Goal: Transaction & Acquisition: Purchase product/service

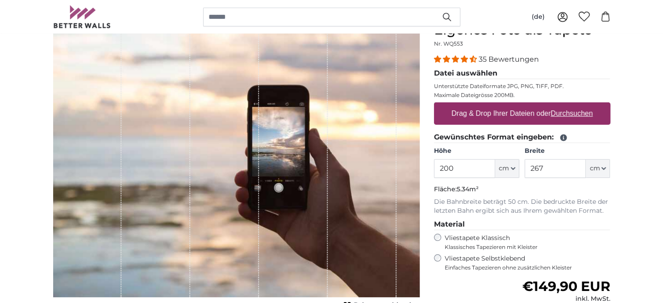
scroll to position [47, 0]
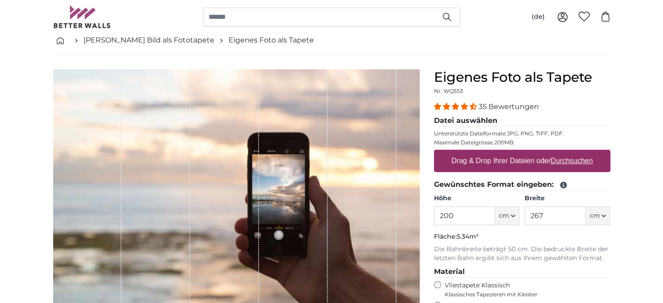
click at [493, 159] on label "Drag & Drop Ihrer Dateien oder Durchsuchen" at bounding box center [522, 161] width 149 height 18
click at [493, 152] on input "Drag & Drop Ihrer Dateien oder Durchsuchen" at bounding box center [522, 151] width 176 height 3
type input "**********"
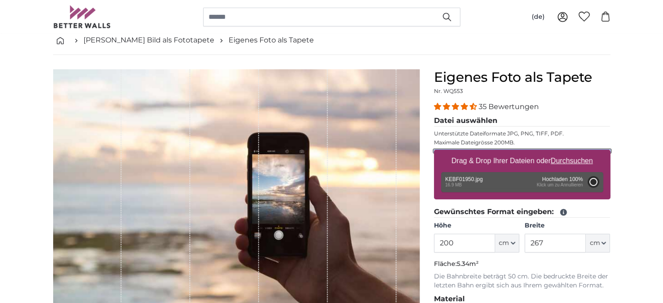
type input "160"
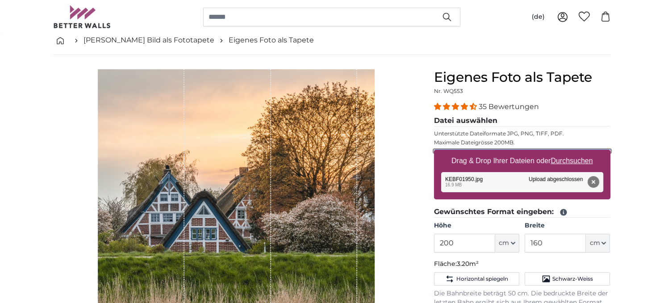
scroll to position [94, 0]
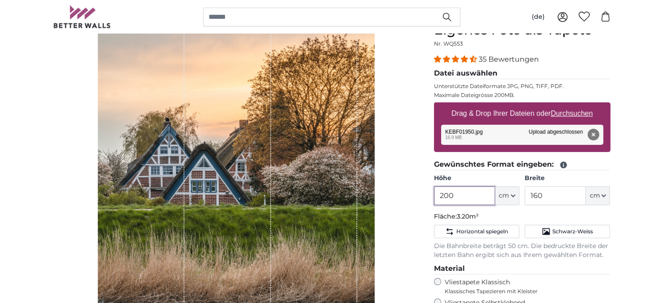
drag, startPoint x: 460, startPoint y: 196, endPoint x: 429, endPoint y: 196, distance: 30.8
click at [434, 196] on input "200" at bounding box center [464, 195] width 61 height 19
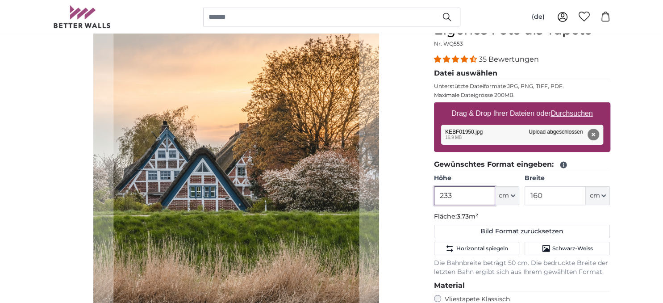
type input "233"
drag, startPoint x: 557, startPoint y: 192, endPoint x: 508, endPoint y: 196, distance: 49.2
click at [525, 196] on input "160" at bounding box center [555, 195] width 61 height 19
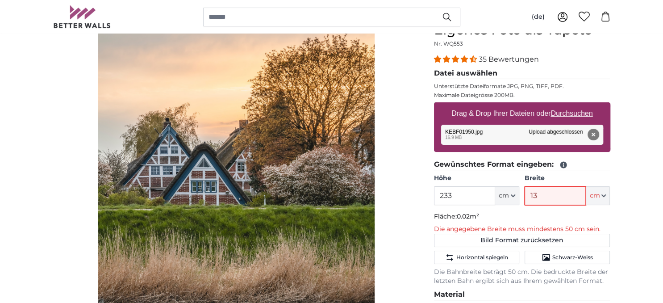
type input "138"
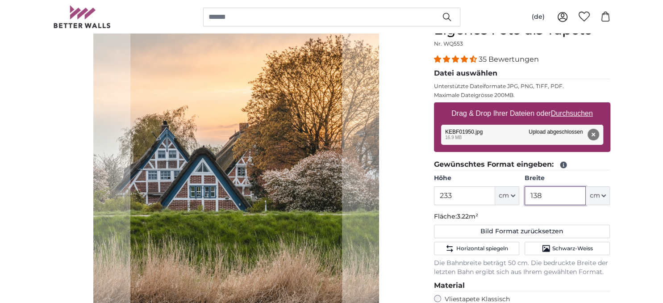
type input "138"
click at [615, 208] on div "Eigenes Foto als Tapete Nr. WQ553 35 Bewertungen Datei auswählen Unterstützte D…" at bounding box center [522, 253] width 191 height 463
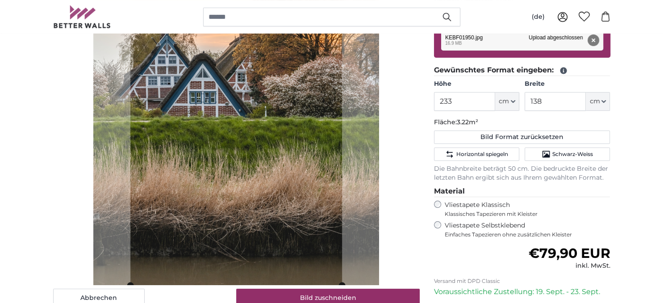
scroll to position [141, 0]
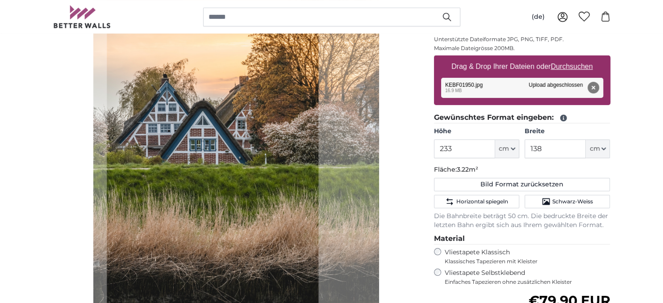
click at [236, 175] on cropper-handle at bounding box center [213, 153] width 212 height 357
click at [392, 115] on div "Abbrechen Bild zuschneiden" at bounding box center [236, 165] width 367 height 380
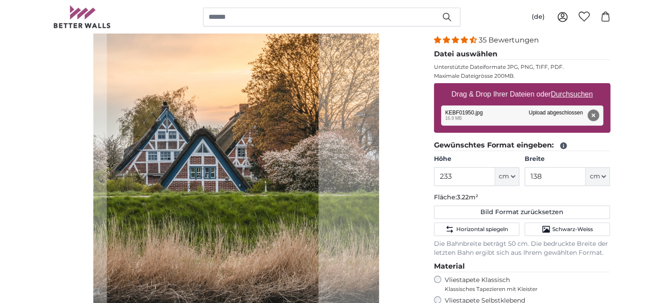
scroll to position [94, 0]
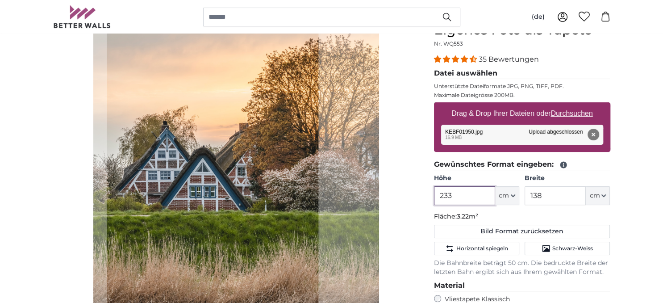
click at [485, 202] on input "233" at bounding box center [464, 195] width 61 height 19
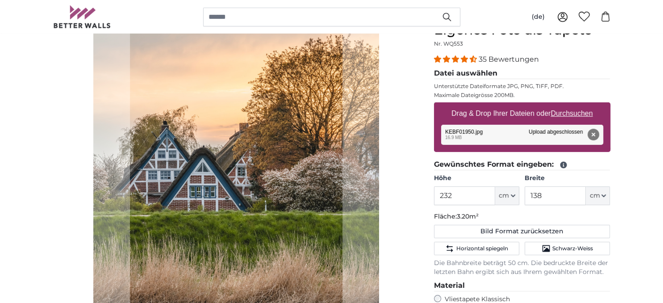
click at [406, 137] on div "Abbrechen Bild zuschneiden" at bounding box center [236, 212] width 367 height 380
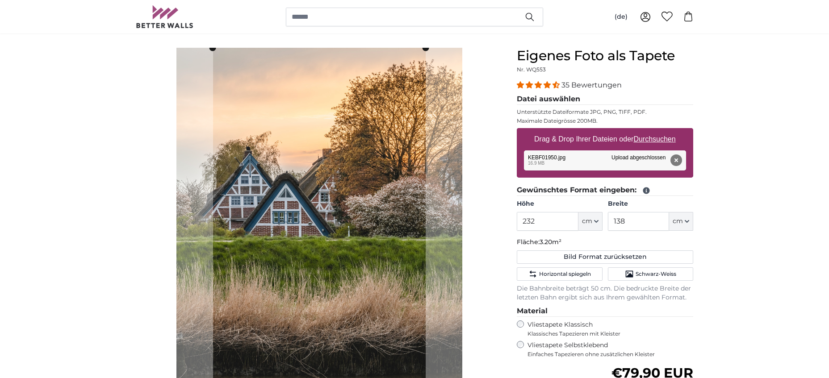
scroll to position [52, 0]
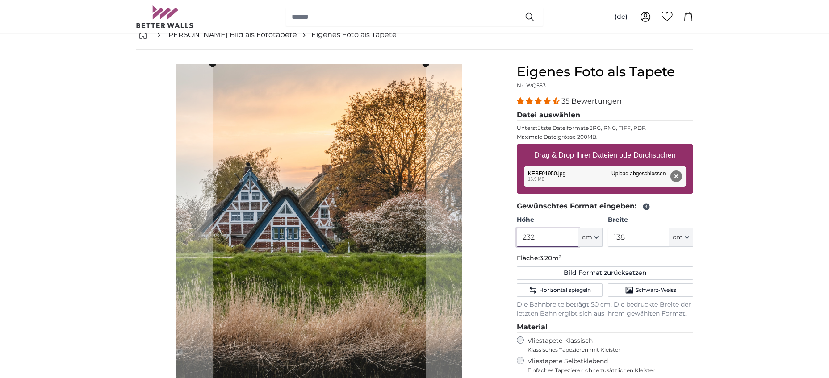
drag, startPoint x: 537, startPoint y: 240, endPoint x: 497, endPoint y: 240, distance: 40.2
click at [517, 240] on input "232" at bounding box center [547, 237] width 61 height 19
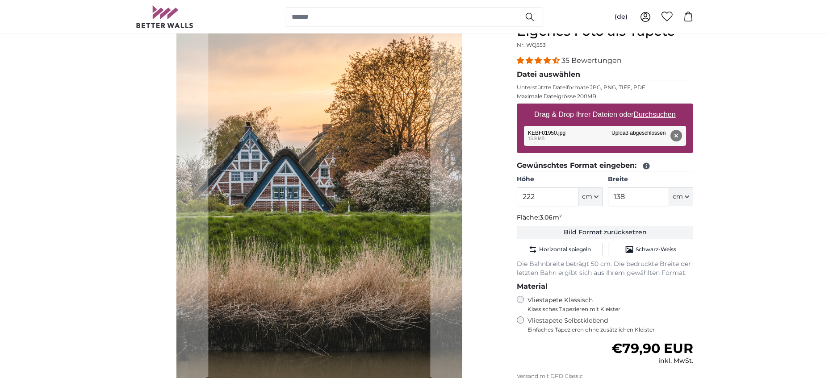
scroll to position [98, 0]
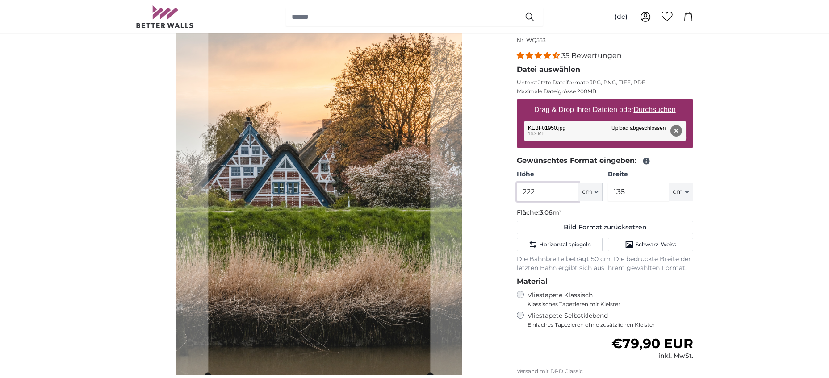
drag, startPoint x: 562, startPoint y: 194, endPoint x: 489, endPoint y: 193, distance: 72.8
click at [517, 193] on input "222" at bounding box center [547, 192] width 61 height 19
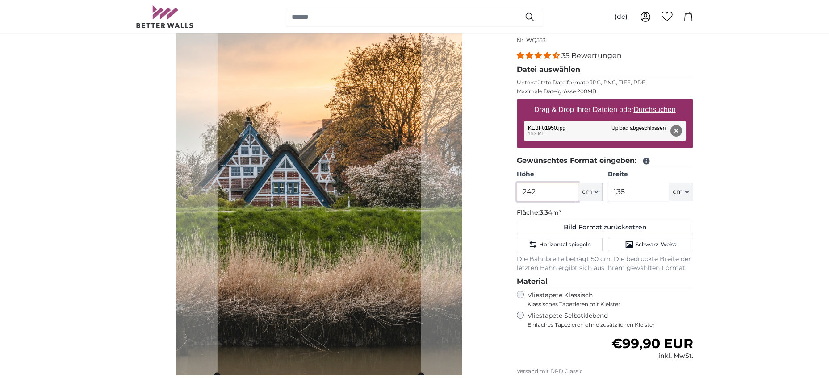
click at [548, 188] on input "242" at bounding box center [547, 192] width 61 height 19
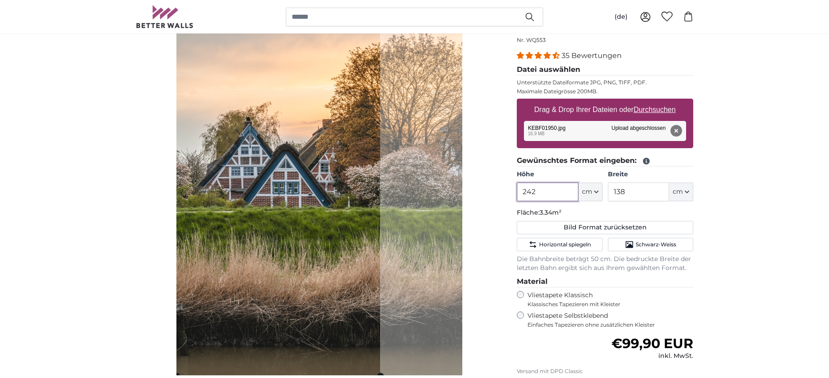
click at [295, 221] on cropper-handle at bounding box center [278, 197] width 204 height 357
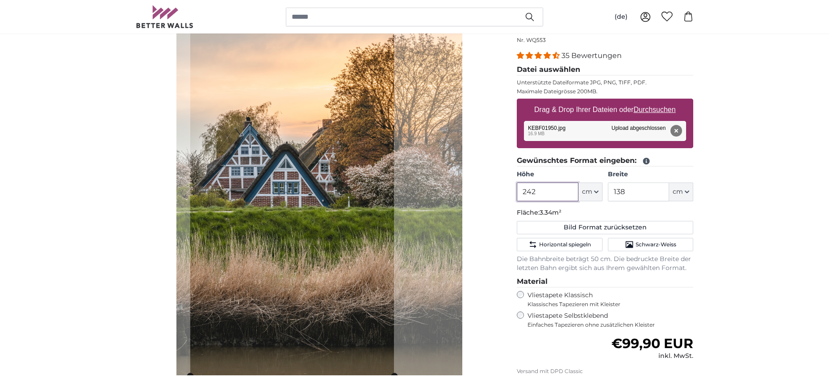
click at [309, 218] on cropper-handle at bounding box center [292, 197] width 204 height 357
drag, startPoint x: 553, startPoint y: 196, endPoint x: 518, endPoint y: 191, distance: 35.6
click at [518, 191] on input "242" at bounding box center [547, 192] width 61 height 19
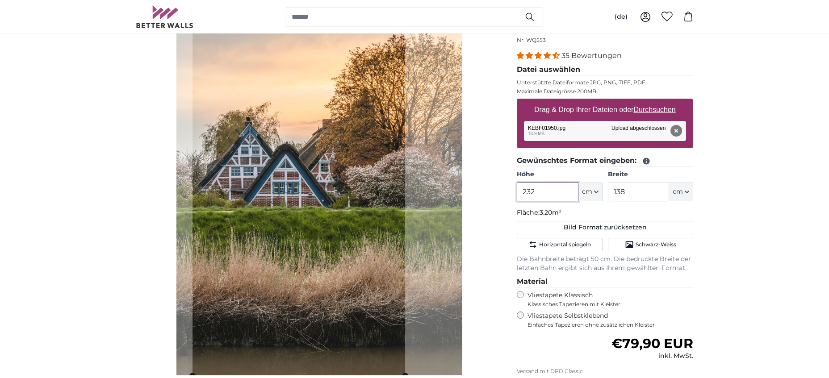
click at [300, 167] on cropper-handle at bounding box center [298, 197] width 213 height 357
drag, startPoint x: 539, startPoint y: 195, endPoint x: 481, endPoint y: 191, distance: 58.2
click at [517, 191] on input "232" at bounding box center [547, 192] width 61 height 19
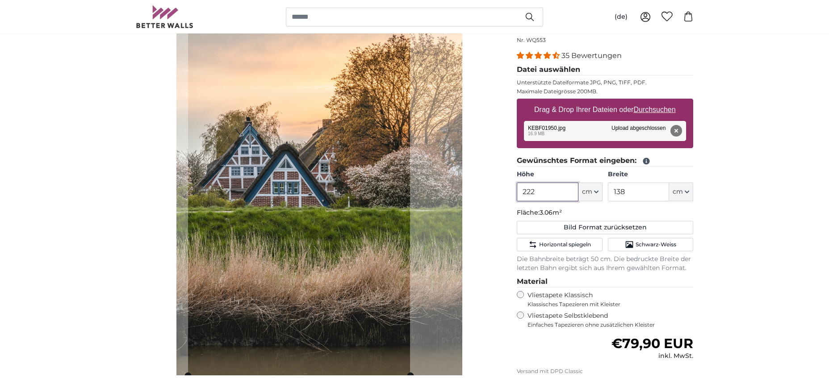
click at [351, 186] on cropper-handle at bounding box center [299, 196] width 222 height 357
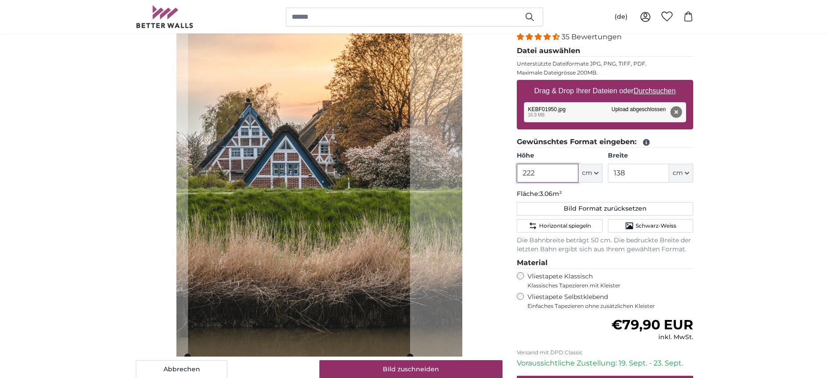
scroll to position [98, 0]
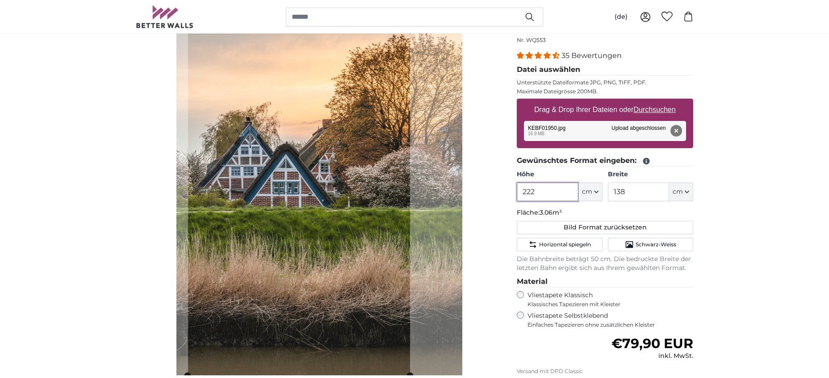
drag, startPoint x: 539, startPoint y: 192, endPoint x: 488, endPoint y: 193, distance: 51.4
click at [517, 193] on input "222" at bounding box center [547, 192] width 61 height 19
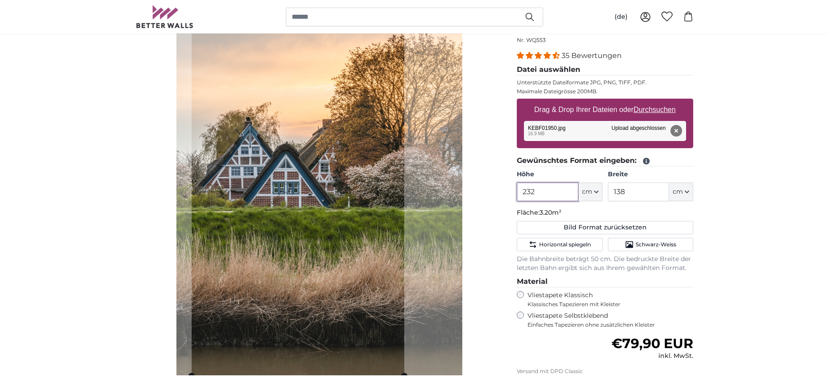
click at [270, 210] on cropper-handle at bounding box center [298, 197] width 213 height 357
drag, startPoint x: 543, startPoint y: 199, endPoint x: 470, endPoint y: 187, distance: 73.7
click at [517, 187] on input "232" at bounding box center [547, 192] width 61 height 19
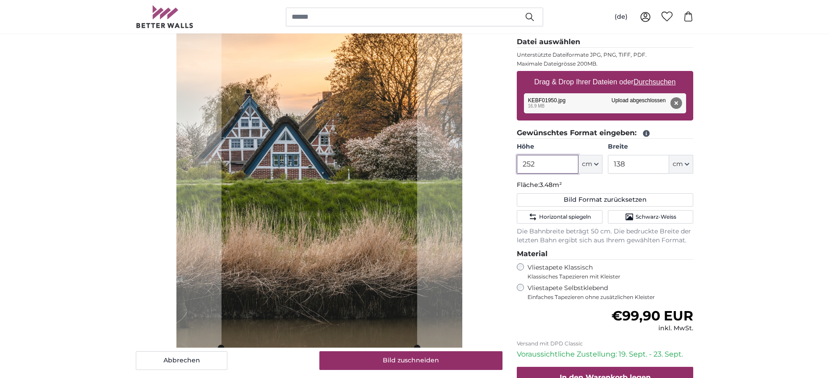
scroll to position [143, 0]
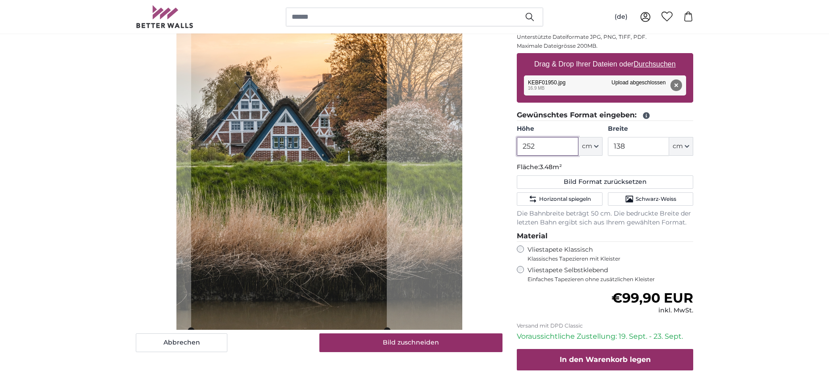
click at [259, 175] on cropper-handle at bounding box center [289, 151] width 196 height 357
drag, startPoint x: 560, startPoint y: 145, endPoint x: 518, endPoint y: 145, distance: 42.4
click at [518, 145] on input "252" at bounding box center [547, 146] width 61 height 19
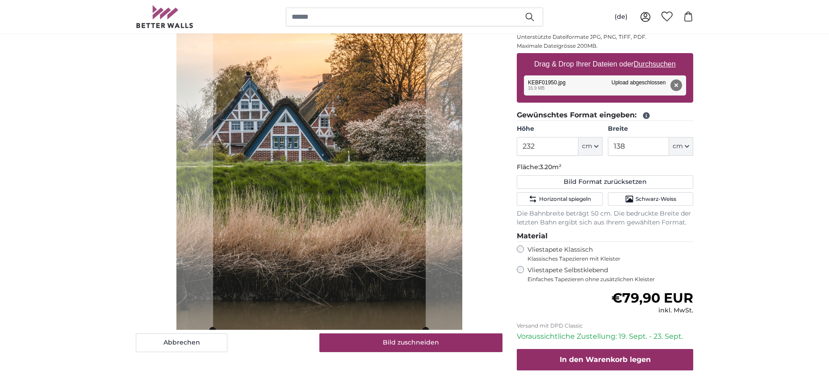
click at [354, 161] on cropper-handle at bounding box center [319, 151] width 213 height 357
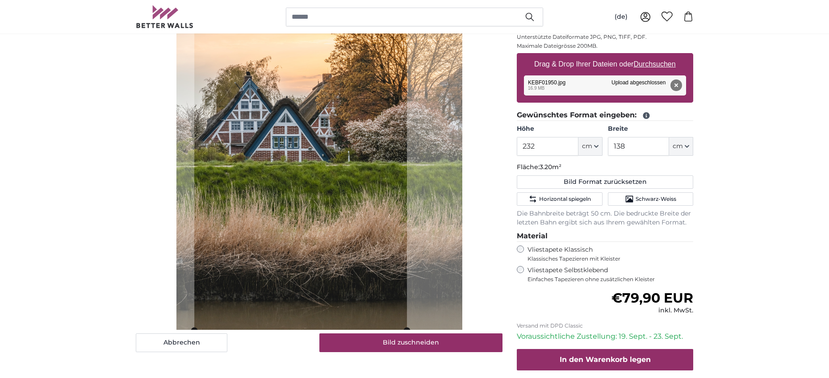
click at [287, 169] on cropper-handle at bounding box center [300, 151] width 213 height 357
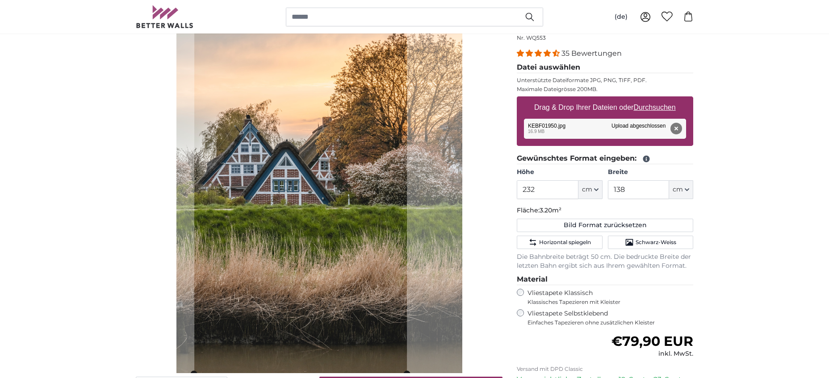
scroll to position [98, 0]
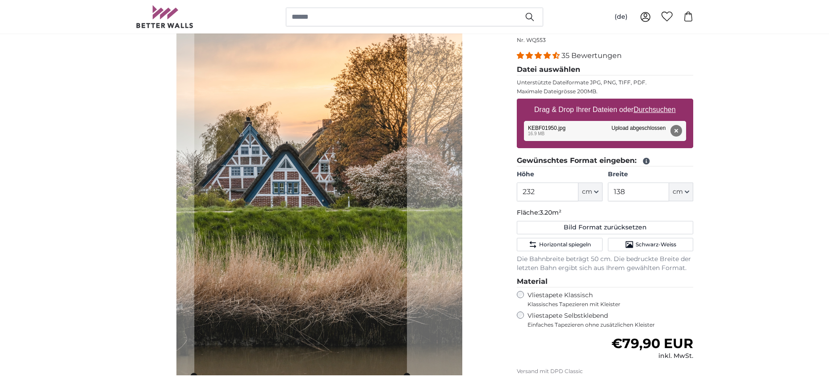
click at [582, 302] on label "Vliestapete Selbstklebend Einfaches Tapezieren ohne zusätzlichen Kleister" at bounding box center [610, 320] width 166 height 17
click at [566, 292] on label "Vliestapete Klassisch Klassisches Tapezieren mit Kleister" at bounding box center [606, 299] width 158 height 17
click at [572, 302] on span "Einfaches Tapezieren ohne zusätzlichen Kleister" at bounding box center [610, 324] width 166 height 7
click at [566, 295] on label "Vliestapete Klassisch Klassisches Tapezieren mit Kleister" at bounding box center [606, 299] width 158 height 17
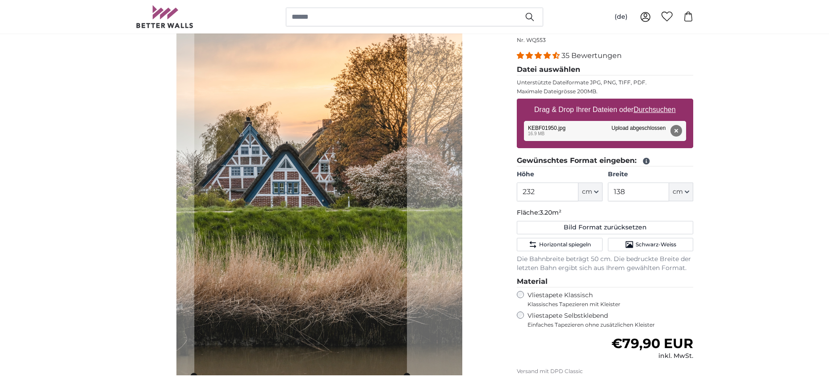
click at [569, 302] on label "Vliestapete Selbstklebend Einfaches Tapezieren ohne zusätzlichen Kleister" at bounding box center [610, 320] width 166 height 17
click at [532, 293] on label "Vliestapete Klassisch Klassisches Tapezieren mit Kleister" at bounding box center [606, 299] width 158 height 17
click at [526, 302] on div "Vliestapete Selbstklebend Einfaches Tapezieren ohne zusätzlichen Kleister" at bounding box center [605, 320] width 176 height 17
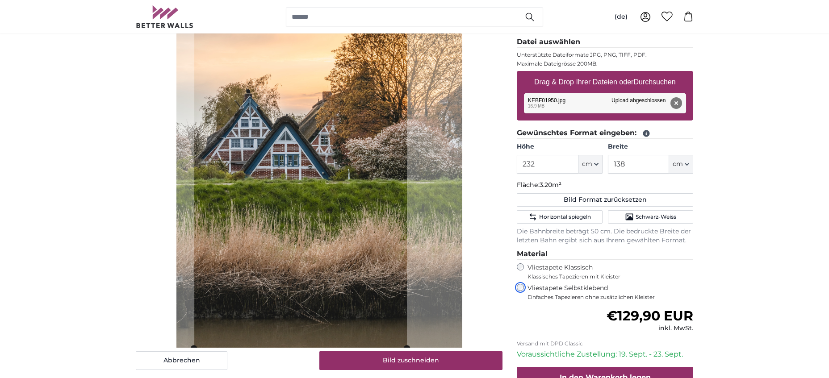
scroll to position [143, 0]
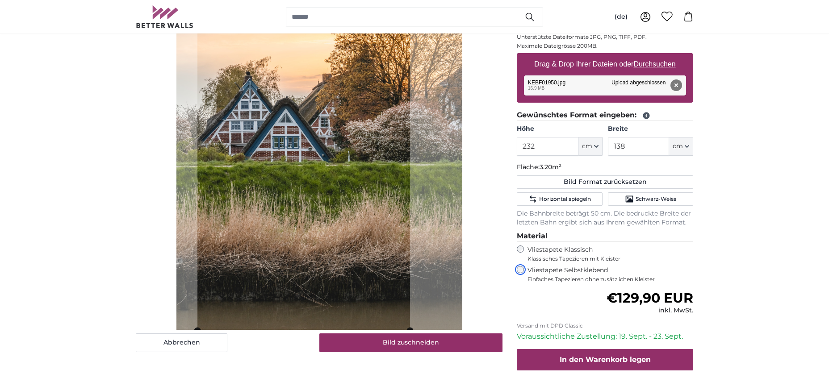
click at [333, 193] on cropper-handle at bounding box center [303, 151] width 213 height 357
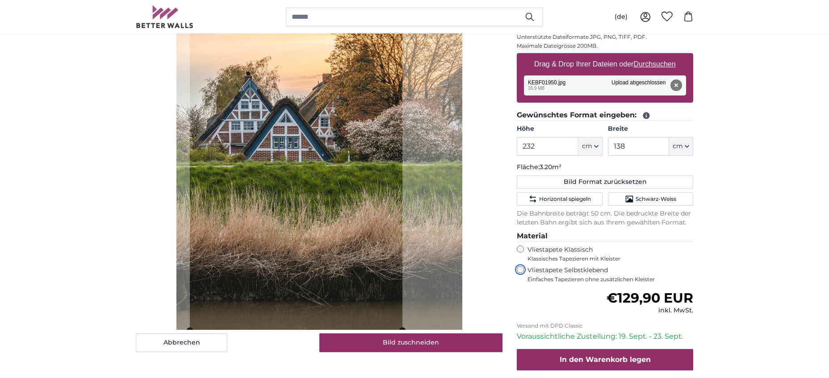
click at [324, 161] on cropper-handle at bounding box center [296, 151] width 213 height 357
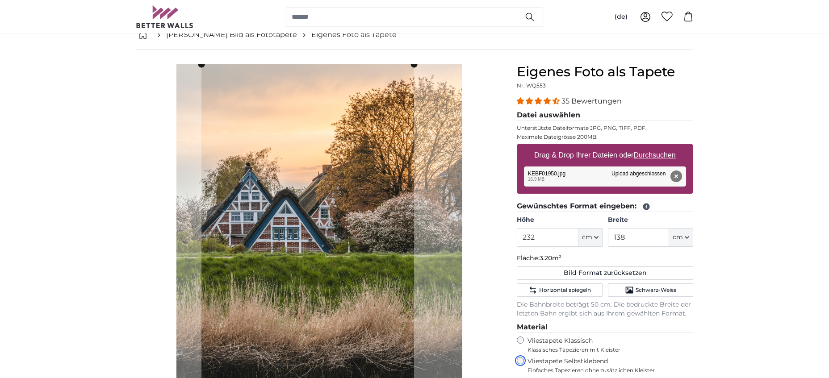
click at [339, 262] on cropper-handle at bounding box center [307, 242] width 213 height 357
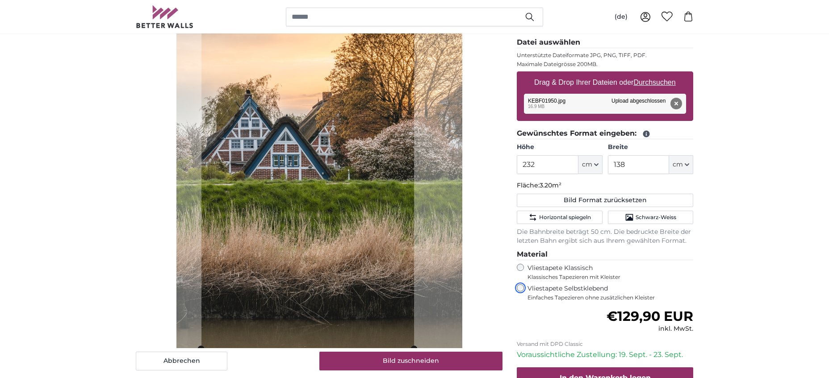
scroll to position [143, 0]
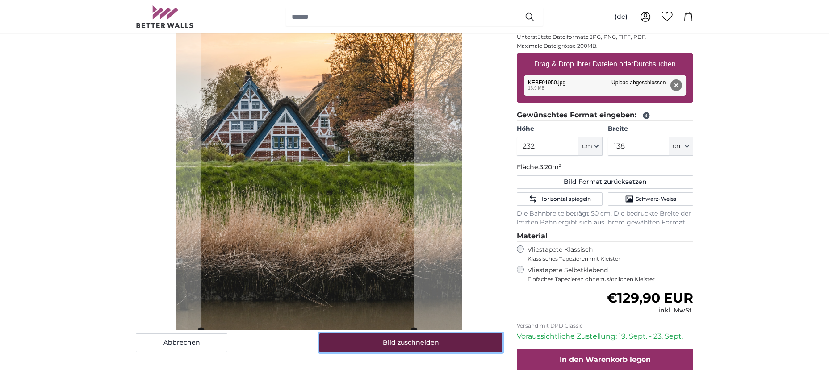
click at [421, 302] on button "Bild zuschneiden" at bounding box center [411, 343] width 184 height 19
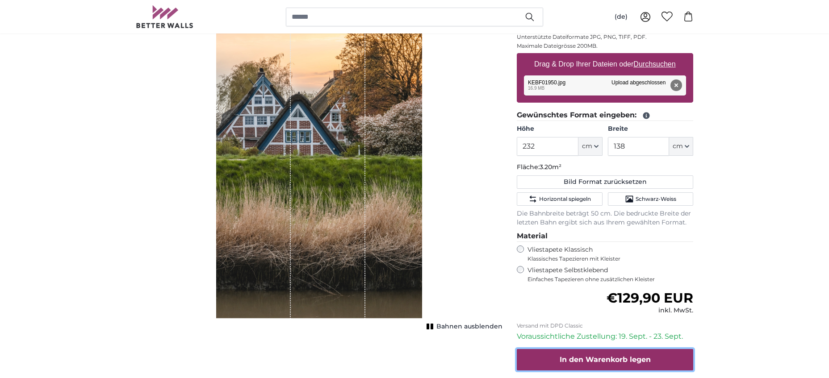
drag, startPoint x: 574, startPoint y: 359, endPoint x: 450, endPoint y: 124, distance: 265.7
click at [450, 124] on product-detail "Abbrechen Bild zuschneiden Bahnen ausblenden Eigenes Foto als Tapete Nr. WQ553 …" at bounding box center [415, 197] width 572 height 478
click at [544, 150] on input "232" at bounding box center [547, 146] width 61 height 19
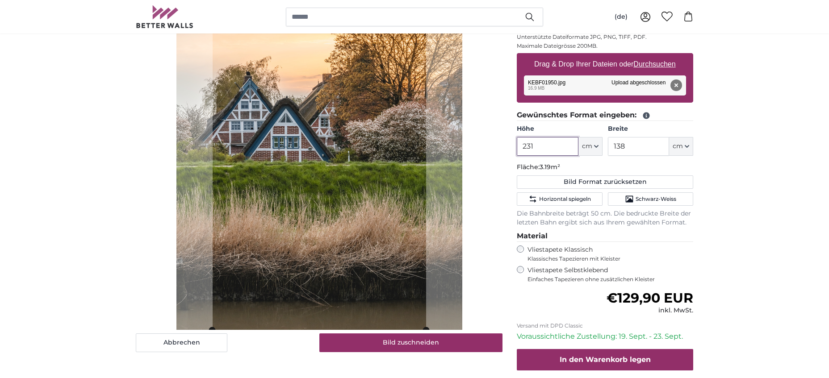
type input "231"
click at [645, 148] on input "138" at bounding box center [638, 146] width 61 height 19
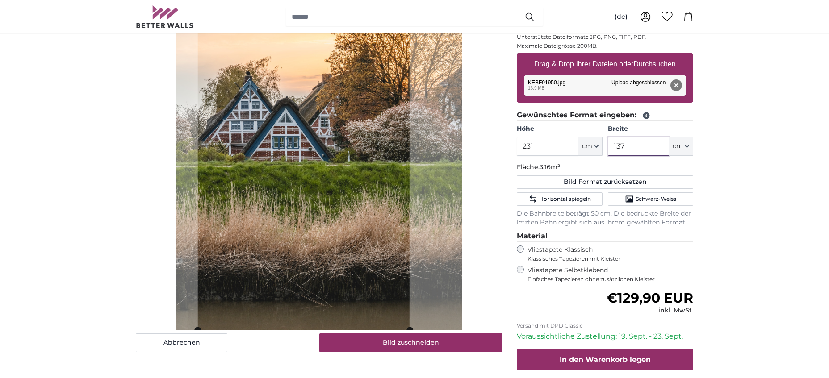
click at [263, 191] on cropper-handle at bounding box center [303, 151] width 212 height 357
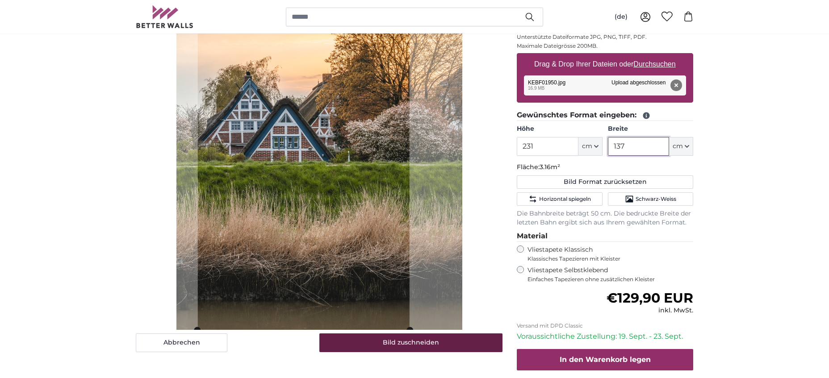
type input "137"
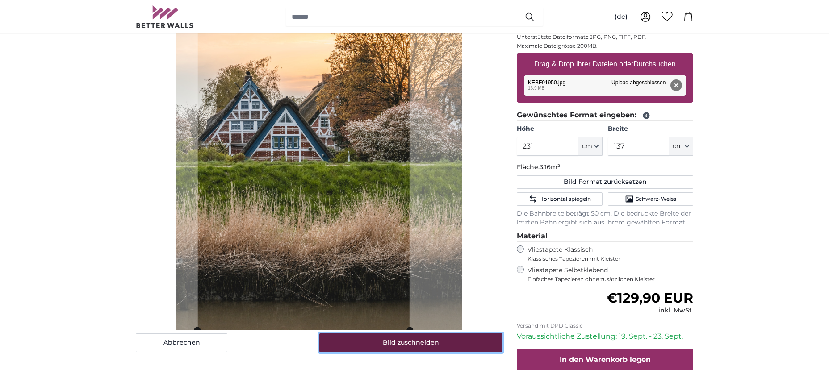
click at [417, 302] on button "Bild zuschneiden" at bounding box center [411, 343] width 184 height 19
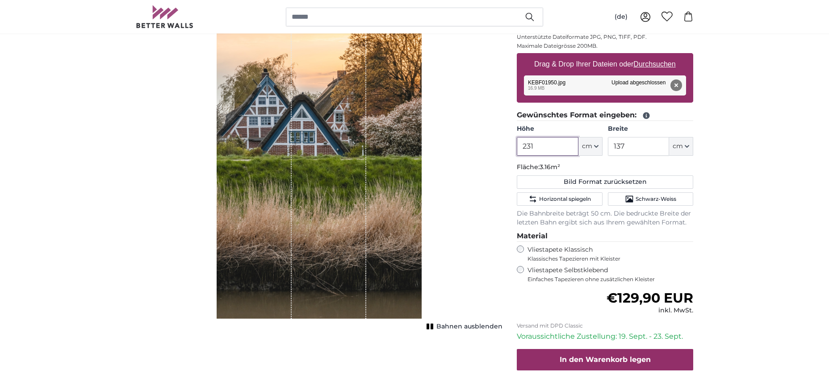
click at [564, 148] on input "231" at bounding box center [547, 146] width 61 height 19
